Goal: Task Accomplishment & Management: Use online tool/utility

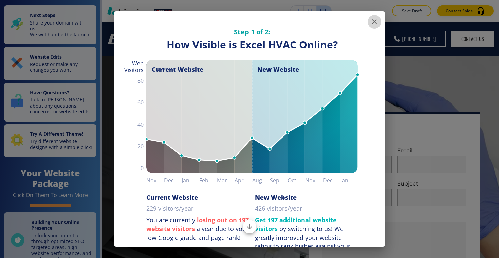
click at [375, 21] on icon "button" at bounding box center [374, 21] width 5 height 5
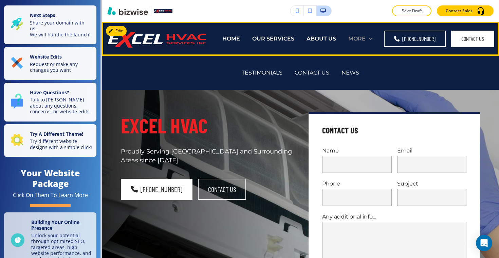
click at [366, 38] on p "MORE" at bounding box center [357, 39] width 17 height 8
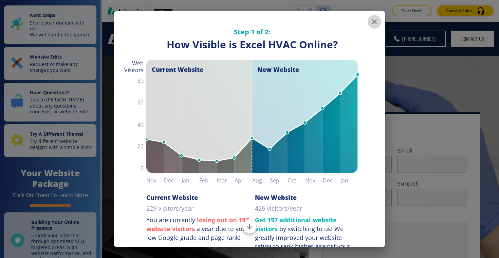
click at [371, 24] on icon "button" at bounding box center [375, 22] width 8 height 8
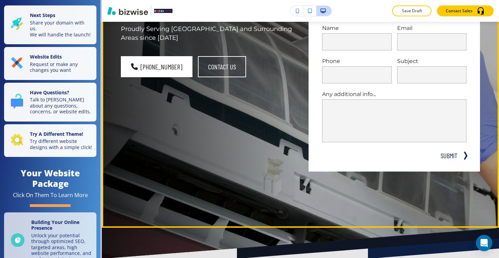
scroll to position [122, 0]
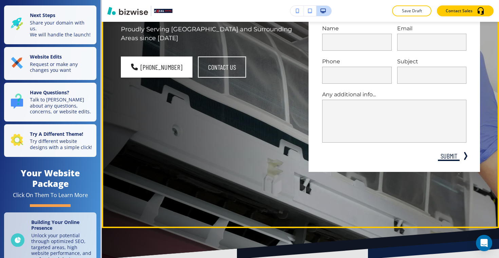
click at [454, 156] on button "SUBMIT" at bounding box center [449, 156] width 22 height 10
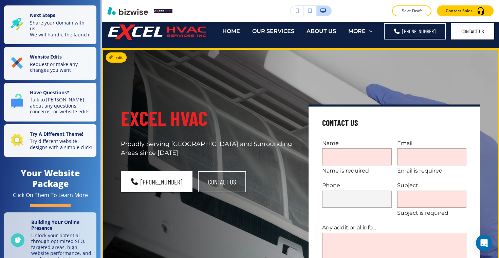
scroll to position [0, 0]
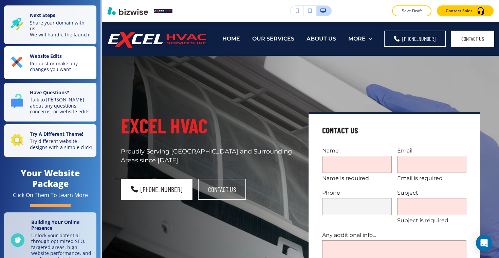
click at [75, 65] on p "Request or make any changes you want" at bounding box center [61, 66] width 63 height 12
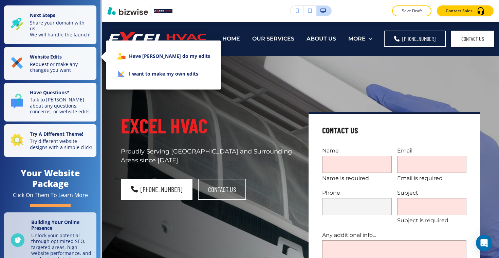
click at [141, 70] on li "I want to make my own edits" at bounding box center [163, 74] width 104 height 18
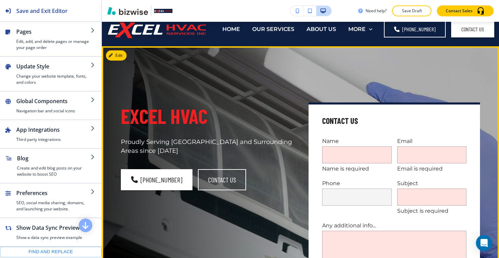
scroll to position [0, 0]
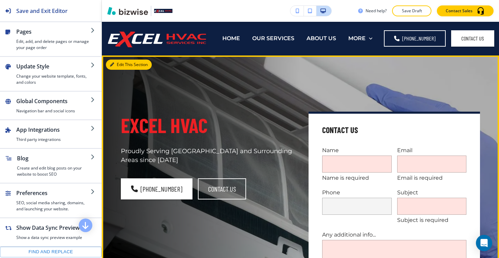
click at [124, 66] on button "Edit This Section" at bounding box center [129, 64] width 46 height 10
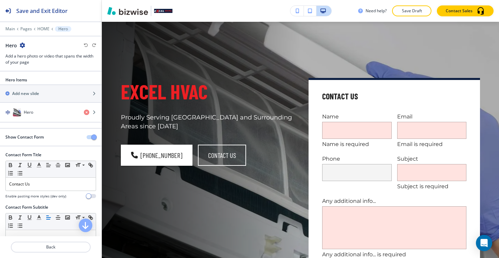
scroll to position [31, 0]
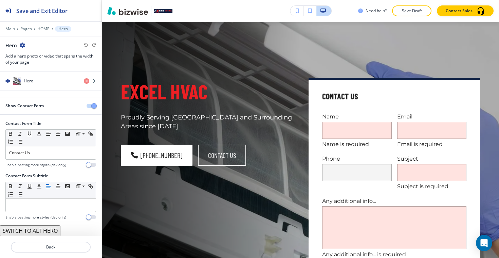
click at [36, 232] on button "SWITCH TO ALT HERO" at bounding box center [30, 230] width 60 height 11
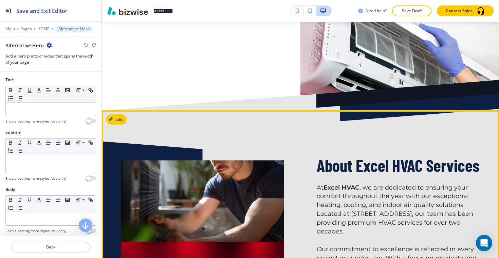
scroll to position [0, 0]
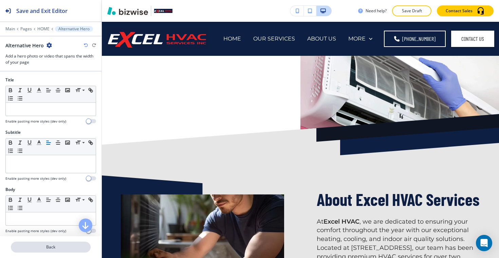
click at [53, 247] on p "Back" at bounding box center [51, 247] width 78 height 6
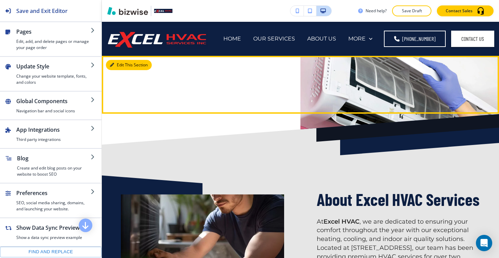
click at [122, 70] on button "Edit This Section" at bounding box center [129, 65] width 46 height 10
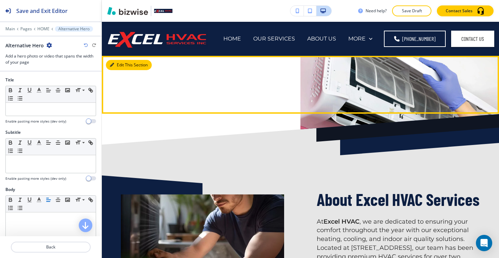
scroll to position [34, 0]
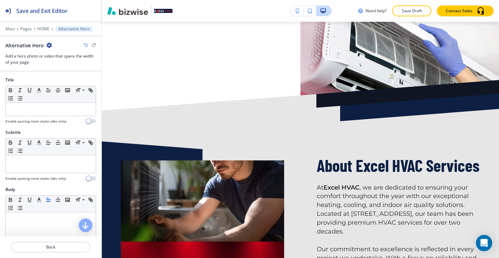
click at [83, 45] on div "Alternative Hero" at bounding box center [50, 45] width 91 height 7
click at [85, 45] on icon "button" at bounding box center [86, 45] width 4 height 4
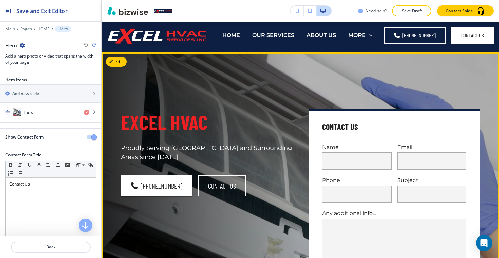
scroll to position [0, 0]
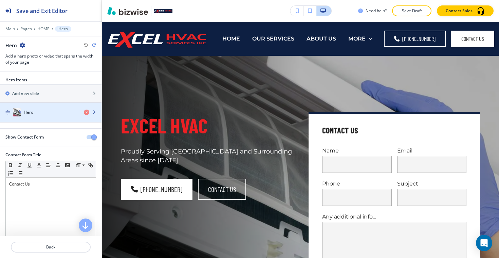
click at [47, 112] on div "Hero" at bounding box center [39, 112] width 78 height 8
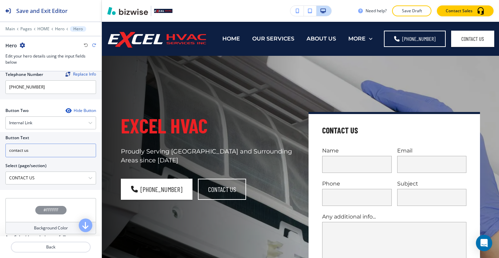
scroll to position [323, 0]
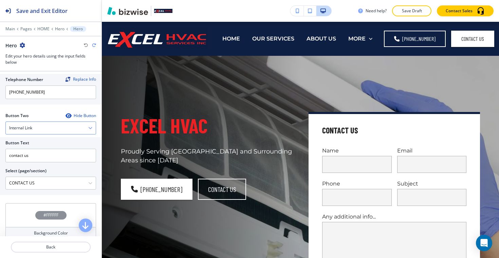
click at [72, 129] on div "Internal Link" at bounding box center [51, 128] width 90 height 12
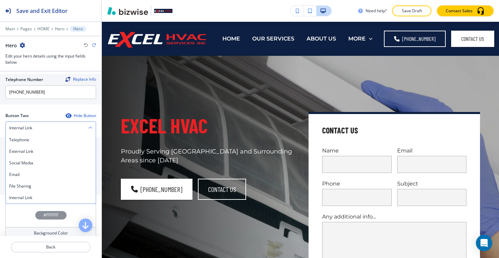
click at [72, 129] on div "Internal Link" at bounding box center [51, 128] width 90 height 12
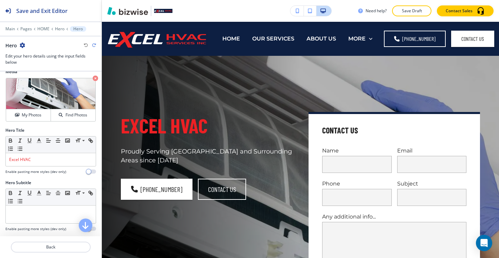
scroll to position [0, 0]
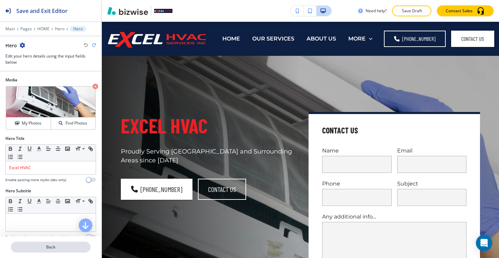
click at [60, 245] on p "Back" at bounding box center [51, 247] width 78 height 6
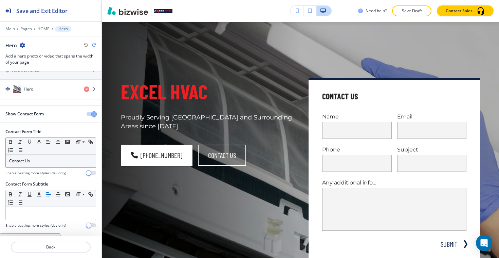
scroll to position [31, 0]
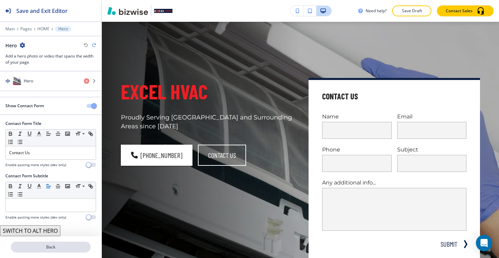
click at [42, 245] on p "Back" at bounding box center [51, 247] width 78 height 6
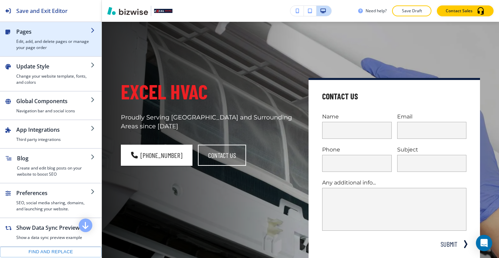
click at [64, 51] on div "button" at bounding box center [51, 53] width 102 height 5
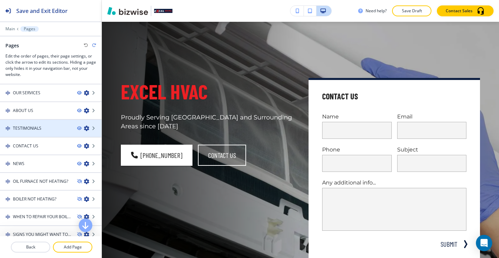
scroll to position [18, 0]
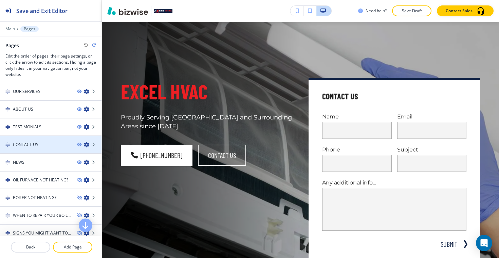
click at [39, 148] on div at bounding box center [51, 149] width 102 height 5
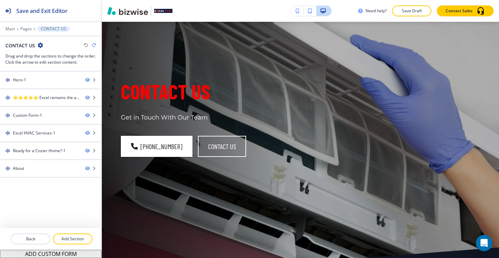
scroll to position [0, 0]
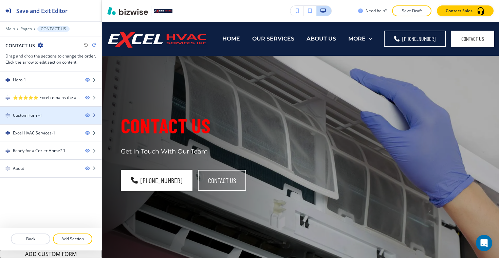
click at [50, 117] on div "Custom Form-1" at bounding box center [40, 115] width 80 height 6
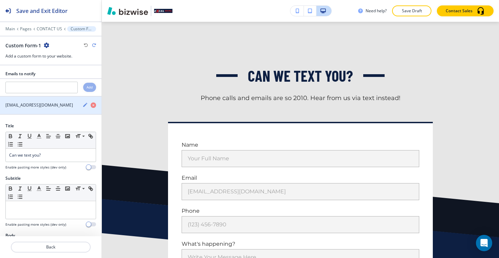
drag, startPoint x: 55, startPoint y: 104, endPoint x: 16, endPoint y: 103, distance: 39.1
click at [15, 103] on div "excelhvac3@aol.com" at bounding box center [38, 105] width 77 height 6
click at [28, 103] on h4 "excelhvac3@aol.com" at bounding box center [39, 105] width 68 height 6
click at [86, 105] on icon "button" at bounding box center [85, 104] width 5 height 5
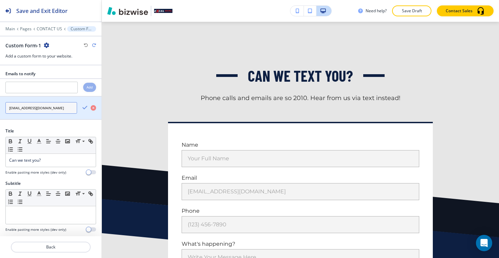
drag, startPoint x: 60, startPoint y: 107, endPoint x: 7, endPoint y: 106, distance: 52.3
click at [7, 106] on input "excelhvac3@aol.com" at bounding box center [41, 108] width 72 height 12
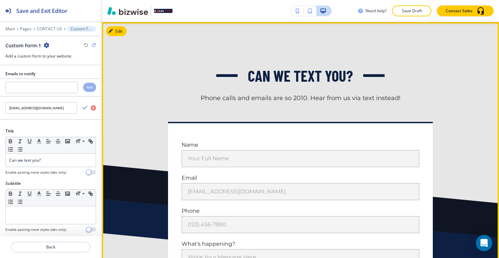
click at [156, 133] on div "Name Your Full Name Your Full Name Email email@example.com email@example.com Ph…" at bounding box center [301, 229] width 360 height 214
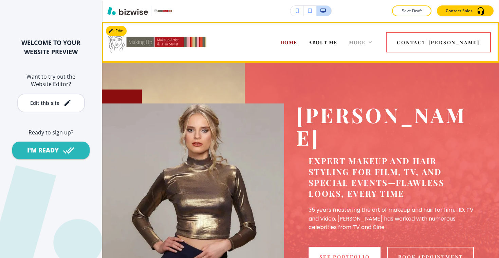
click at [366, 40] on span "More" at bounding box center [357, 42] width 17 height 6
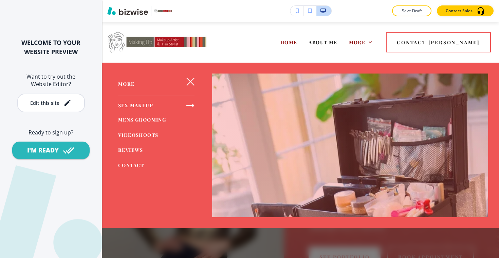
click at [189, 83] on icon "button" at bounding box center [190, 81] width 7 height 7
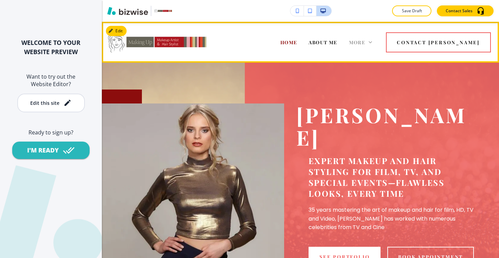
click at [366, 42] on span "More" at bounding box center [357, 42] width 17 height 6
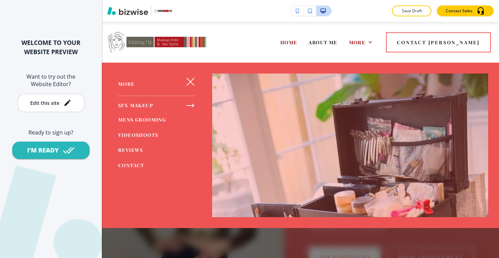
click at [194, 104] on icon "button" at bounding box center [191, 105] width 8 height 8
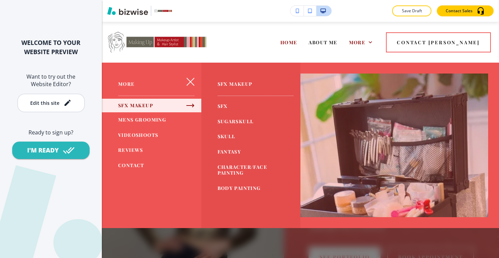
click at [191, 105] on icon "button" at bounding box center [191, 105] width 8 height 8
click at [252, 54] on div "HOME ABOUT ME MAKEUP & HAIRSTYLING CELEBRITIES SFX MAKEUP MENS GROOMING VIDEOSH…" at bounding box center [282, 42] width 121 height 27
click at [192, 74] on button "button" at bounding box center [190, 81] width 16 height 16
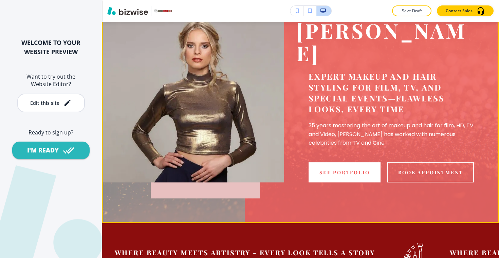
scroll to position [99, 0]
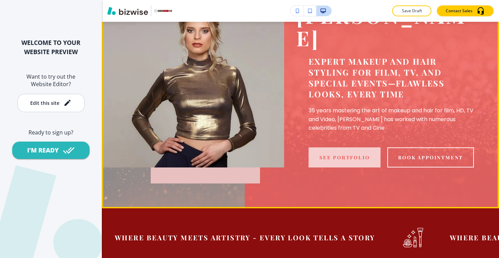
click at [362, 147] on button "See Portfolio" at bounding box center [345, 157] width 72 height 20
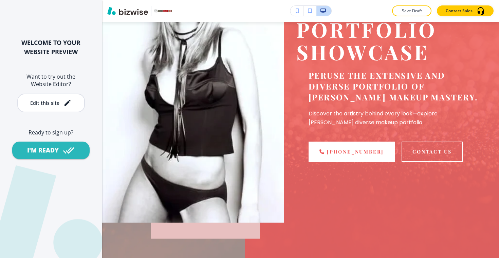
scroll to position [0, 0]
